Goal: Task Accomplishment & Management: Use online tool/utility

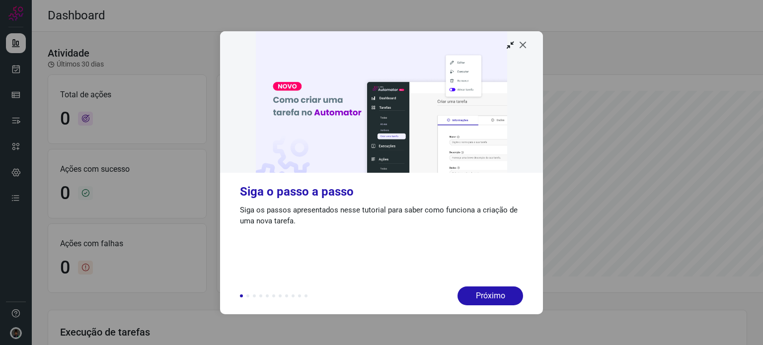
click at [523, 46] on icon at bounding box center [523, 45] width 10 height 10
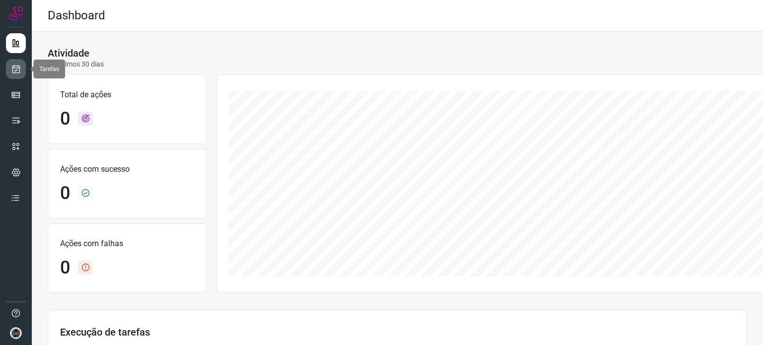
click at [14, 67] on icon at bounding box center [16, 69] width 10 height 10
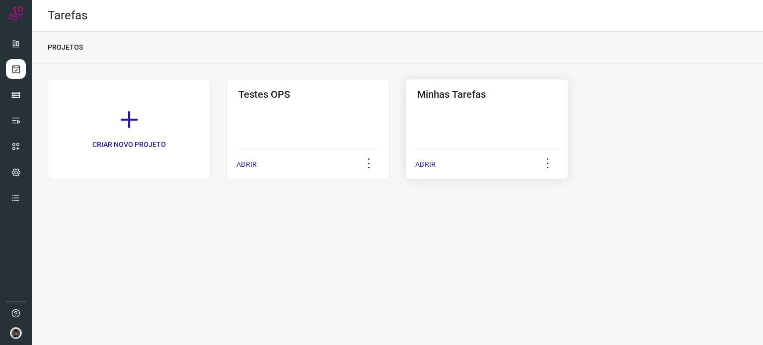
click at [477, 132] on div "Minhas Tarefas ABRIR" at bounding box center [487, 129] width 163 height 100
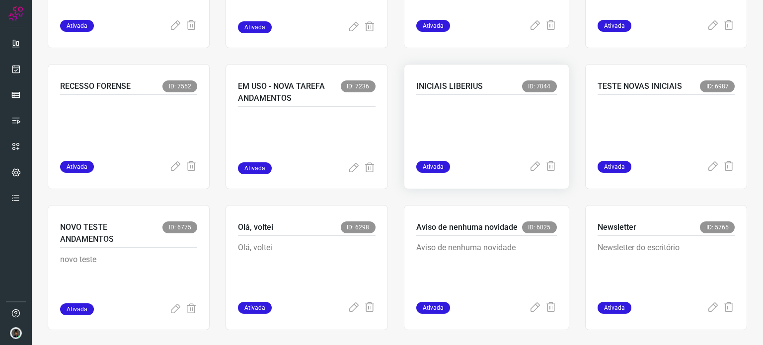
scroll to position [596, 0]
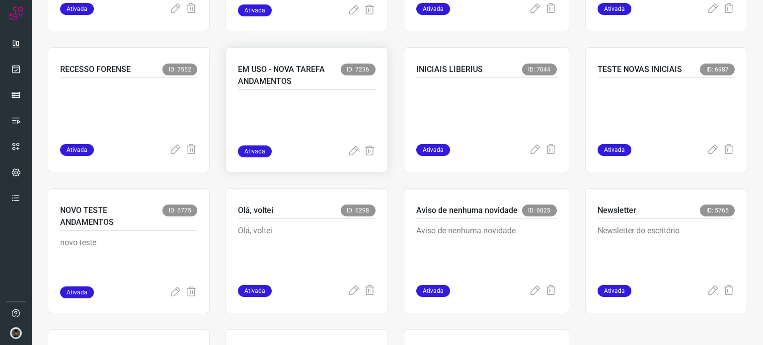
click at [287, 115] on p at bounding box center [306, 121] width 137 height 50
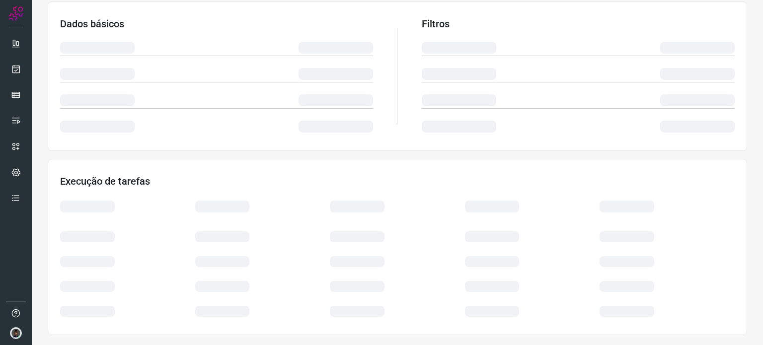
scroll to position [167, 0]
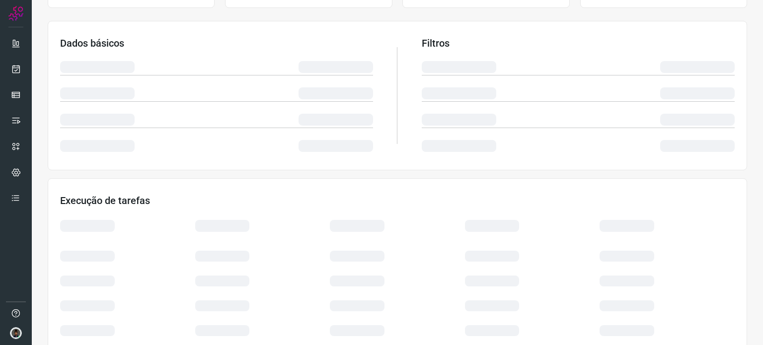
click at [402, 174] on div "Atividade Últimos 30 dias Dados básicos Filtros Execução de tarefas" at bounding box center [398, 131] width 732 height 468
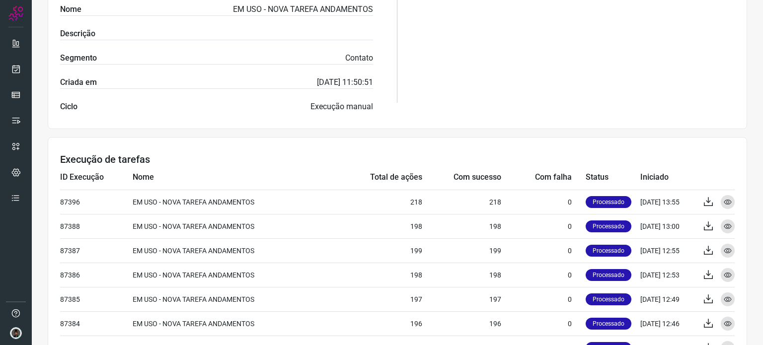
scroll to position [0, 0]
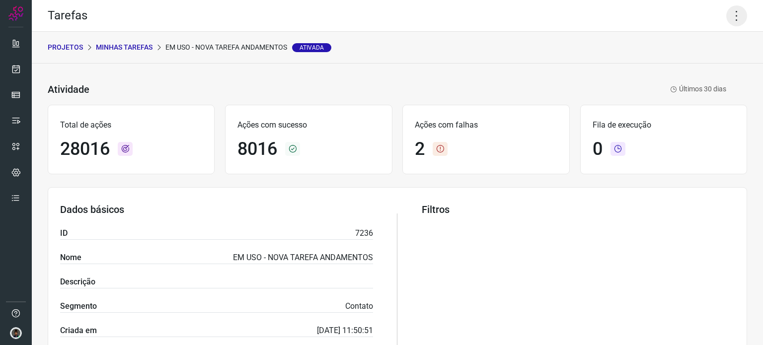
click at [727, 15] on icon at bounding box center [737, 15] width 21 height 21
click at [678, 68] on li "Executar" at bounding box center [694, 65] width 90 height 16
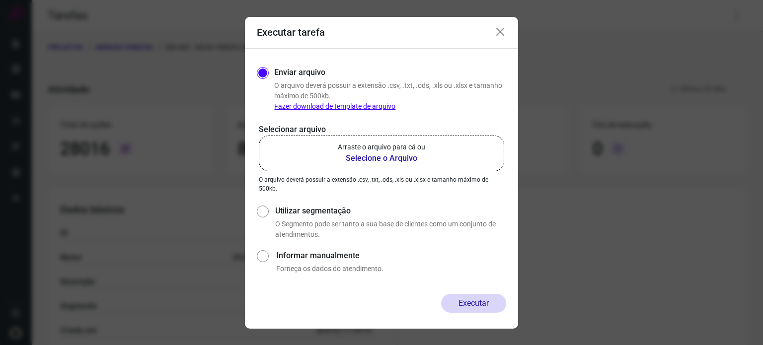
click at [382, 165] on b "Selecione o Arquivo" at bounding box center [381, 159] width 87 height 12
click at [0, 0] on input "Arraste o arquivo para cá ou Selecione o Arquivo" at bounding box center [0, 0] width 0 height 0
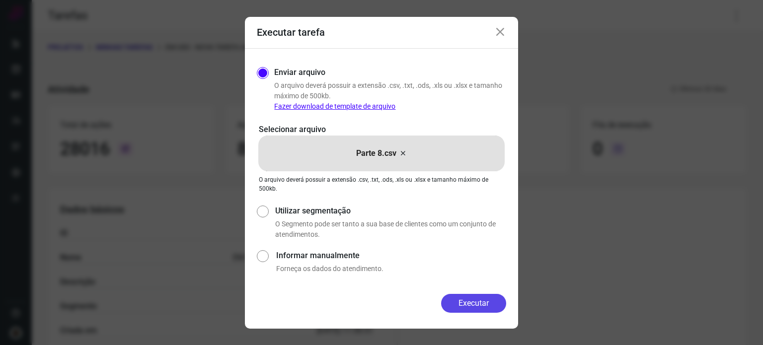
click at [472, 306] on button "Executar" at bounding box center [473, 303] width 65 height 19
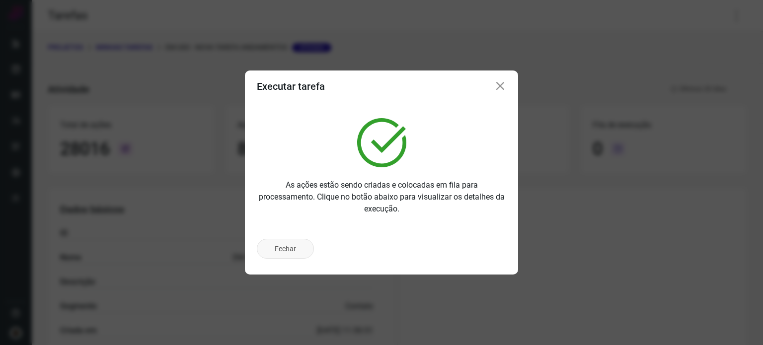
click at [284, 250] on button "Fechar" at bounding box center [285, 249] width 57 height 20
